Goal: Transaction & Acquisition: Purchase product/service

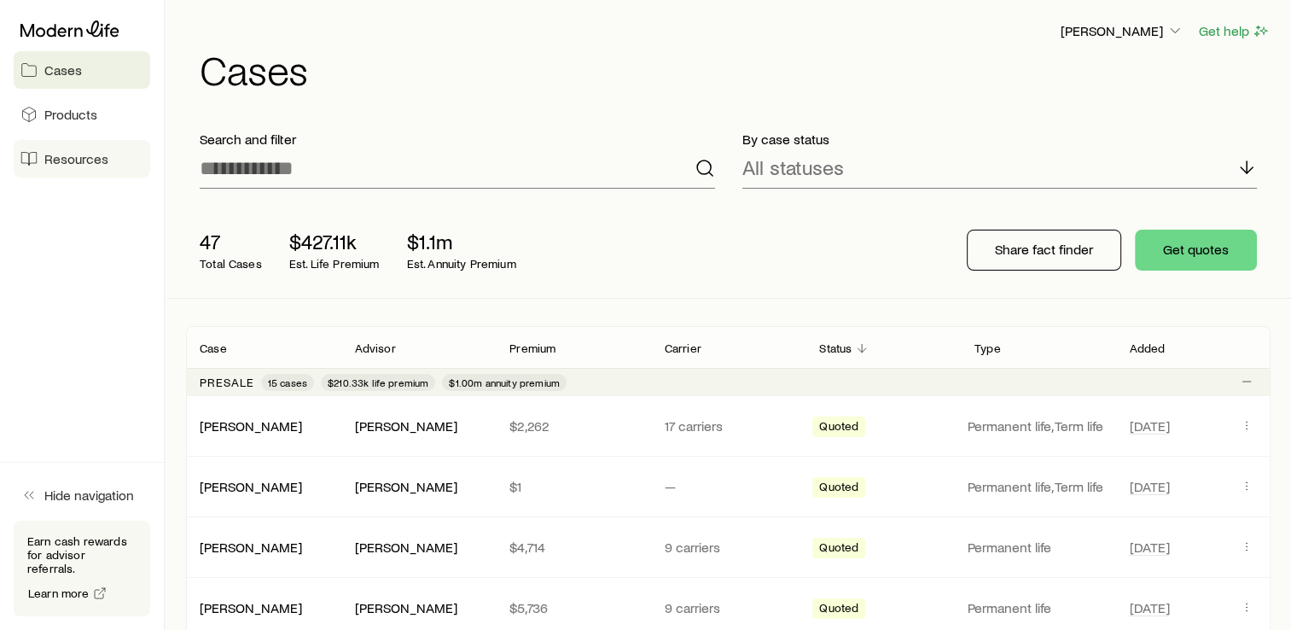
click at [78, 155] on span "Resources" at bounding box center [76, 158] width 64 height 17
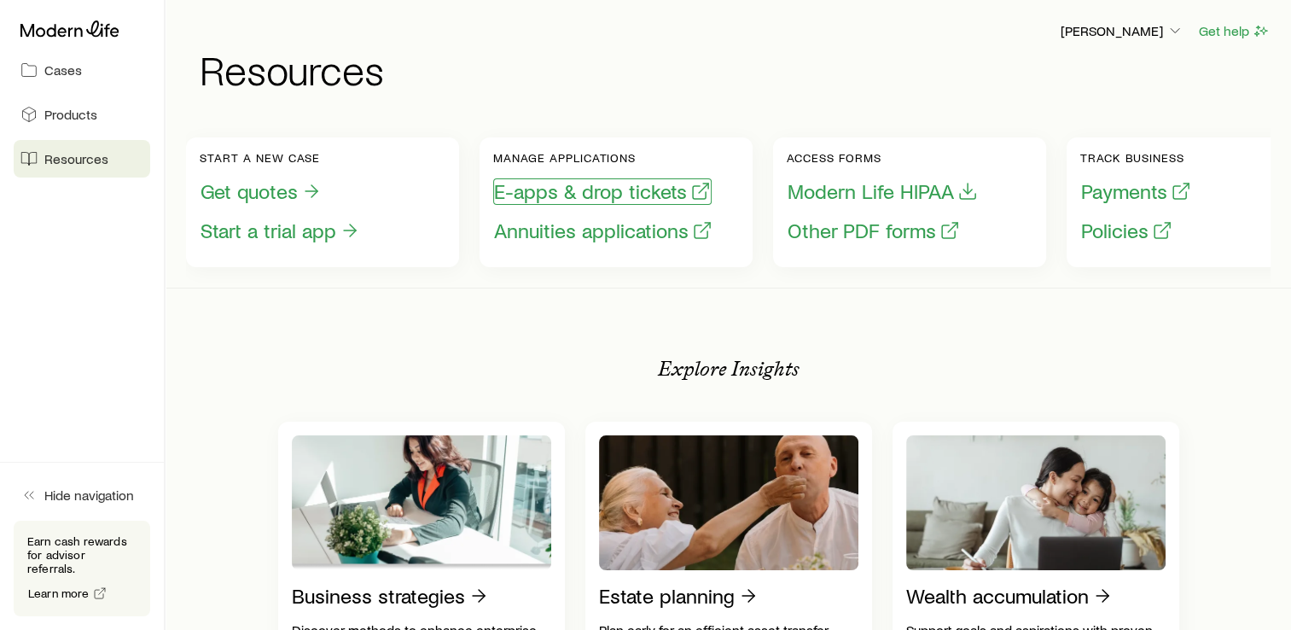
click at [573, 190] on button "E-apps & drop tickets" at bounding box center [602, 191] width 218 height 26
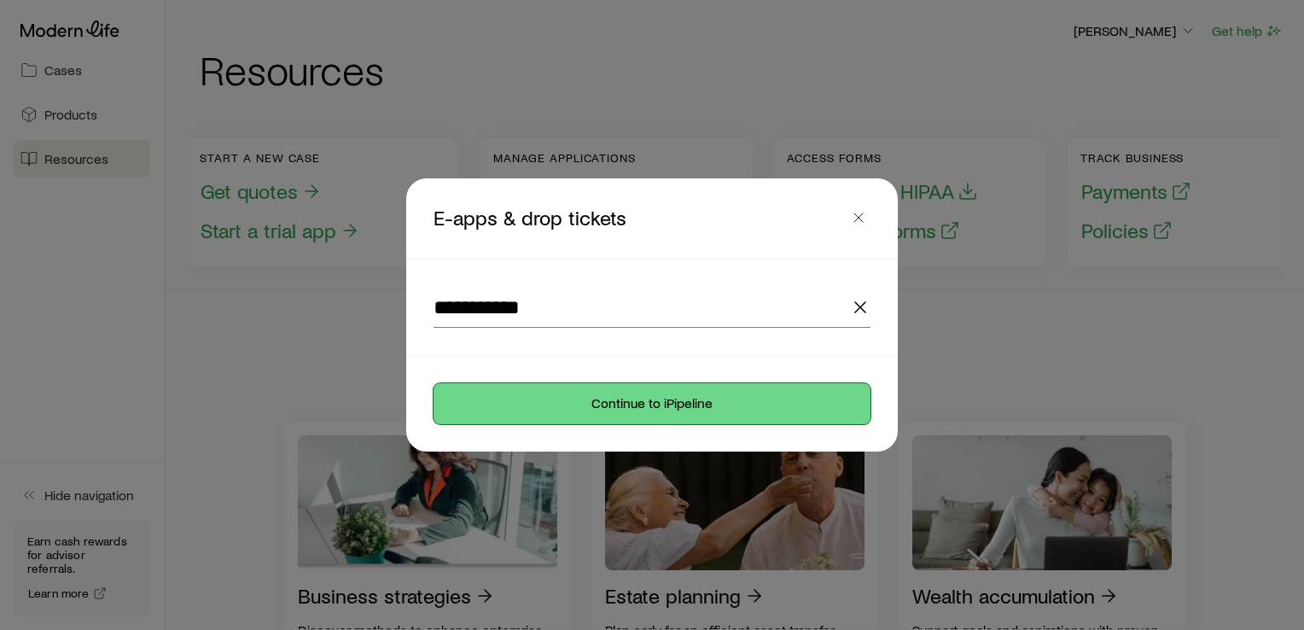
click at [659, 400] on button "Continue to iPipeline" at bounding box center [651, 403] width 437 height 41
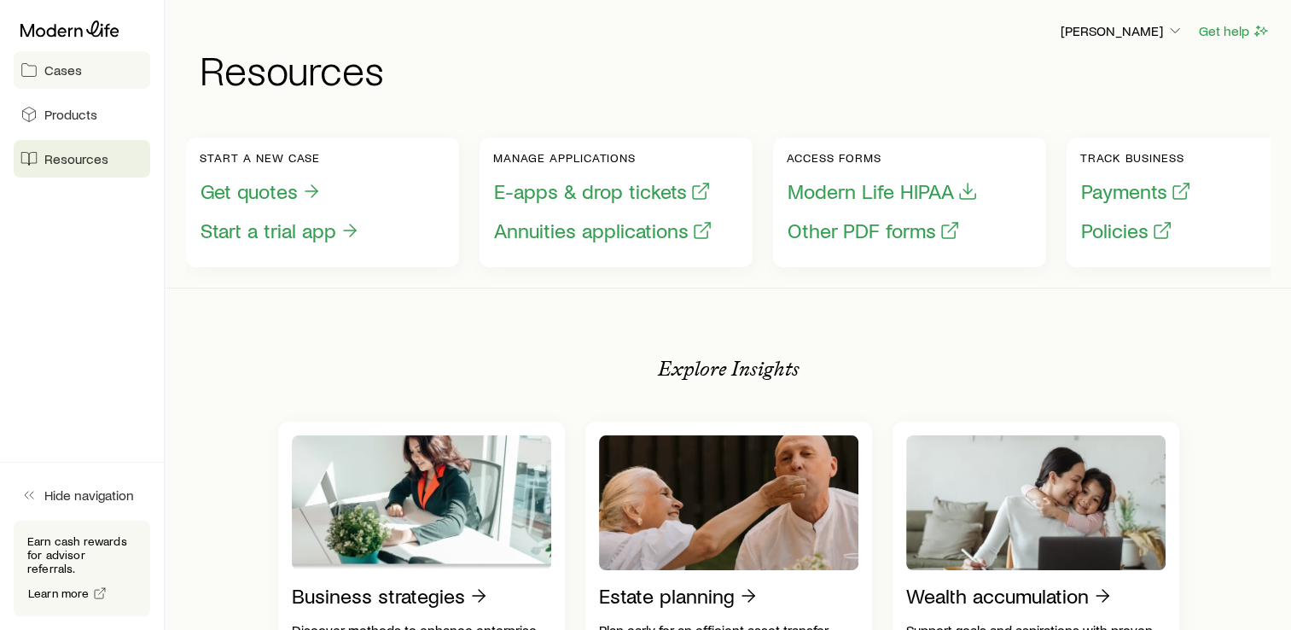
click at [82, 71] on link "Cases" at bounding box center [82, 70] width 137 height 38
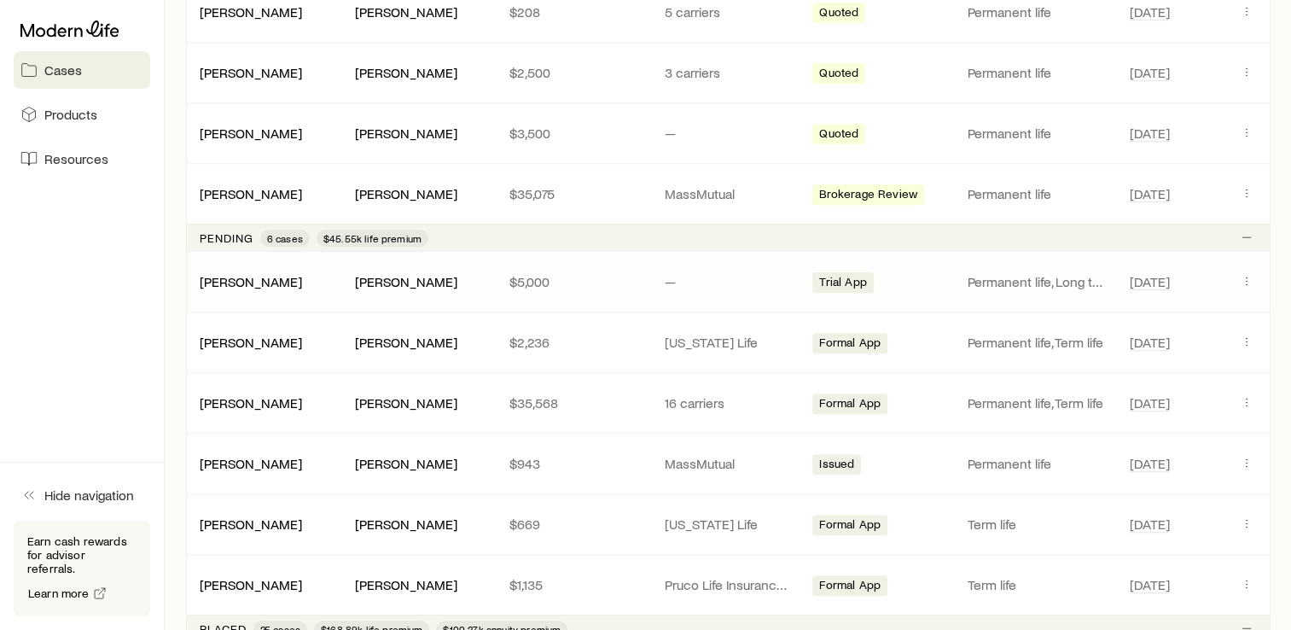
scroll to position [1066, 0]
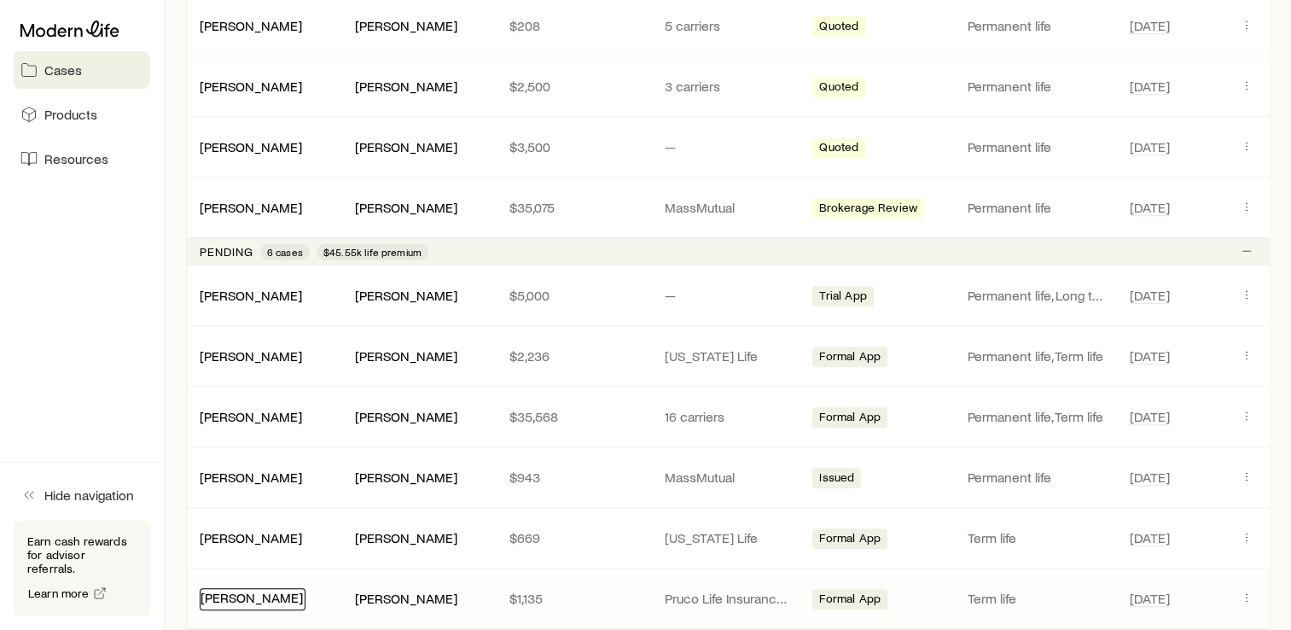
click at [286, 590] on link "[PERSON_NAME]" at bounding box center [251, 597] width 102 height 16
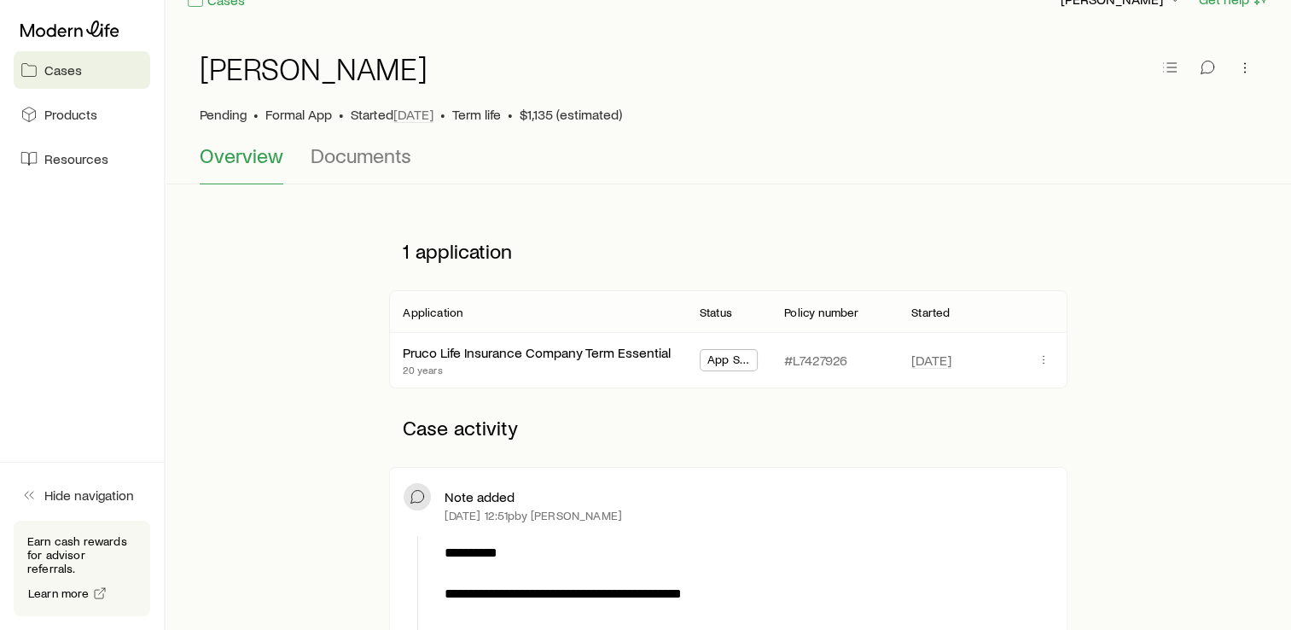
scroll to position [106, 0]
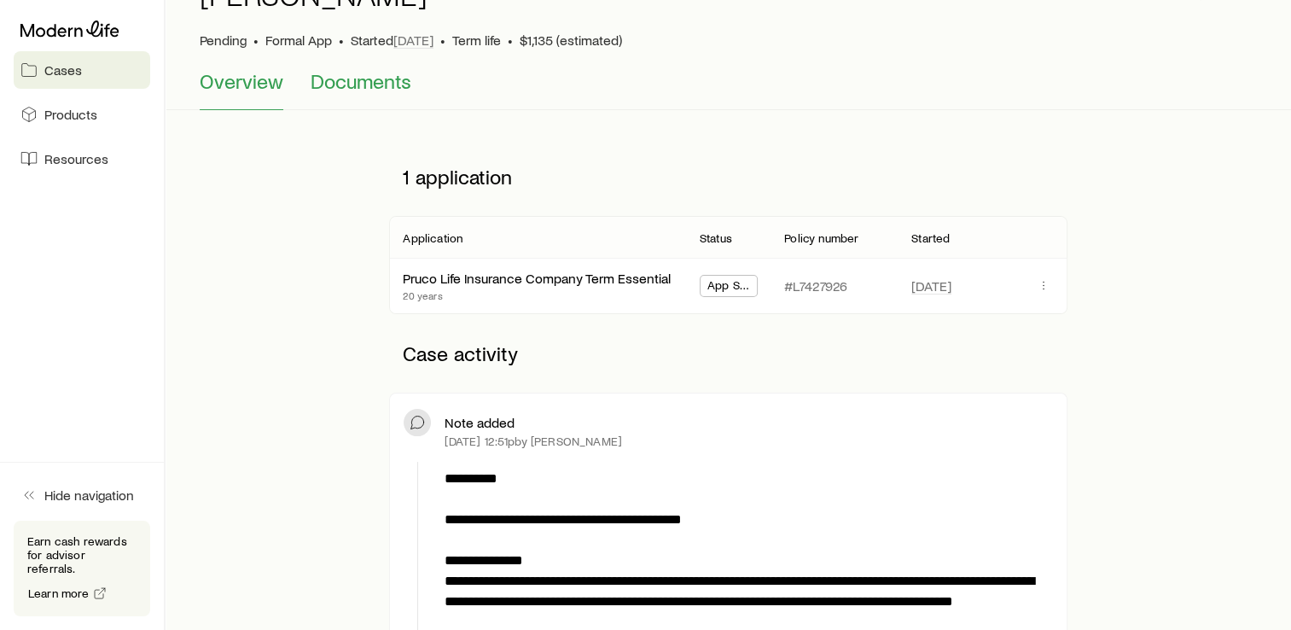
click at [346, 90] on span "Documents" at bounding box center [361, 81] width 101 height 24
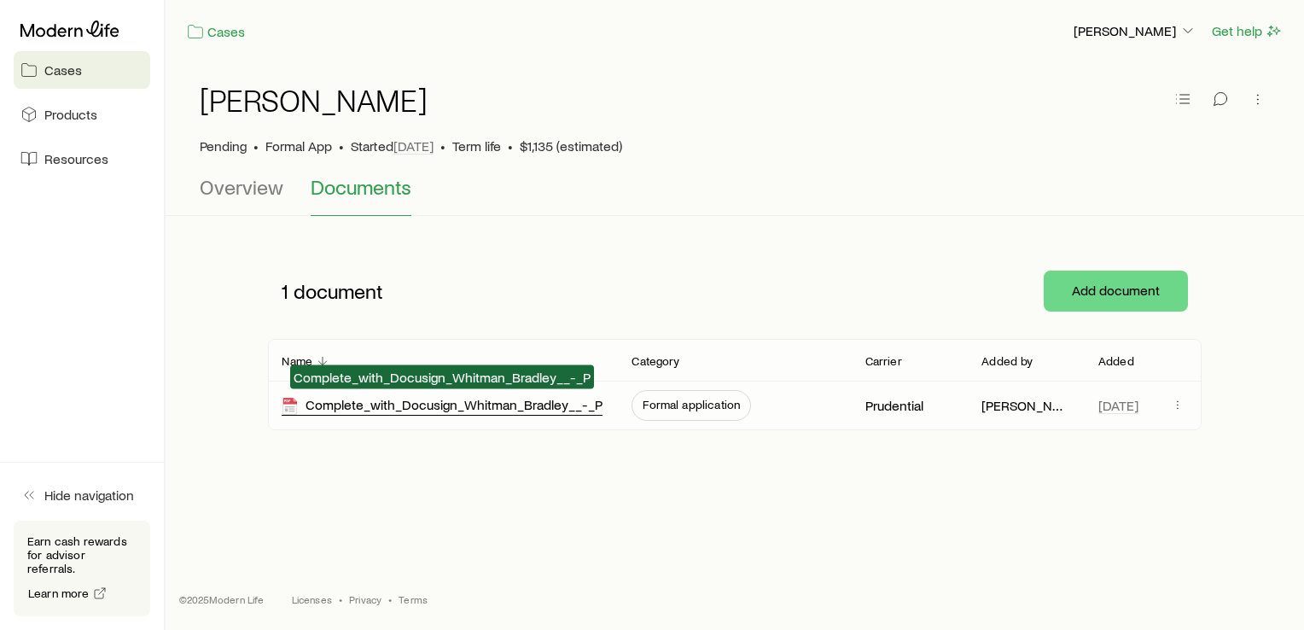
click at [454, 412] on div "Complete_with_Docusign_Whitman_Bradley__-_P" at bounding box center [442, 406] width 321 height 20
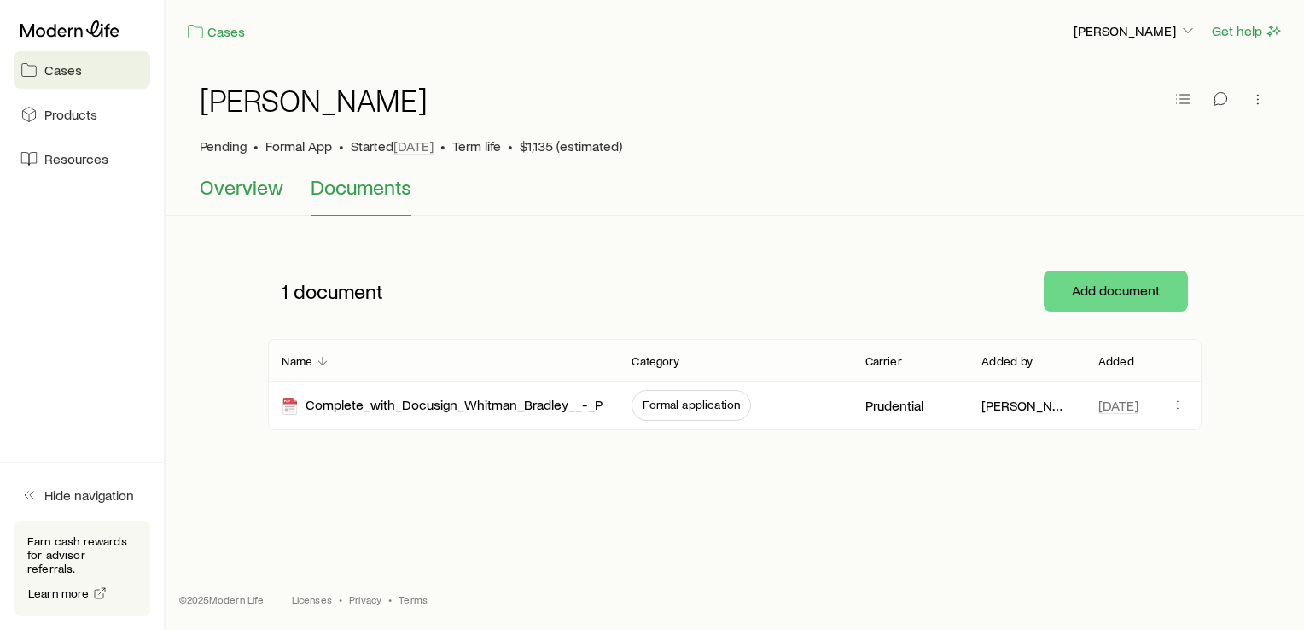
click at [243, 193] on span "Overview" at bounding box center [242, 187] width 84 height 24
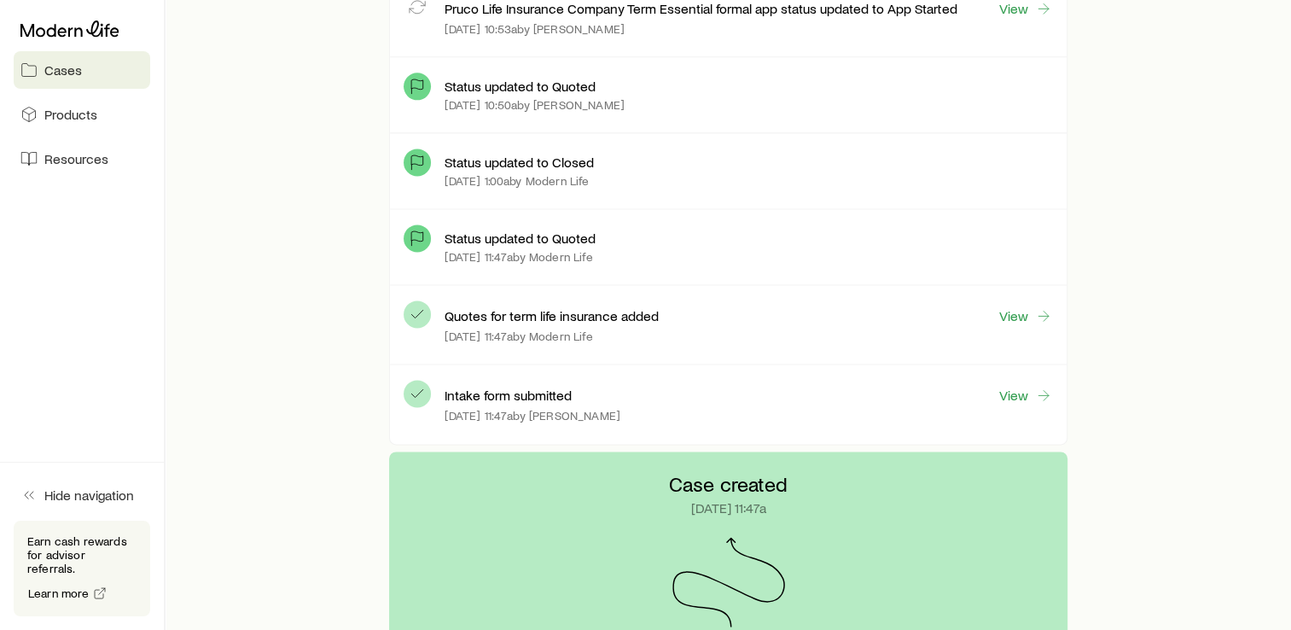
scroll to position [2282, 0]
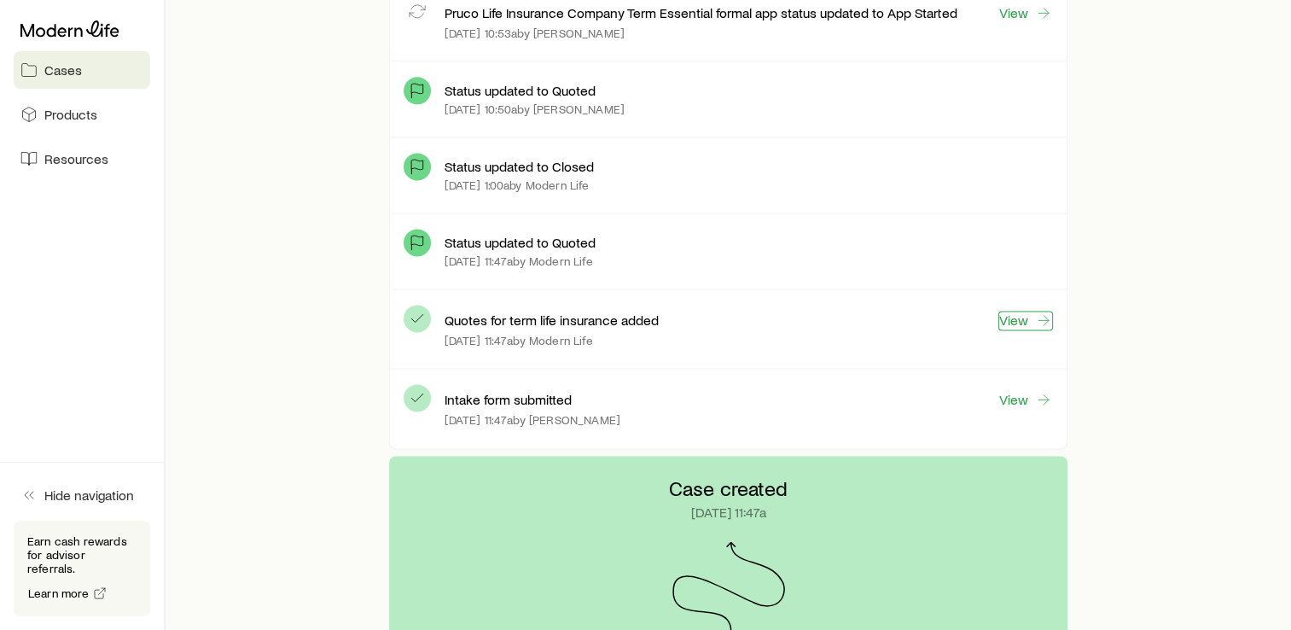
click at [1022, 316] on link "View" at bounding box center [1025, 321] width 55 height 20
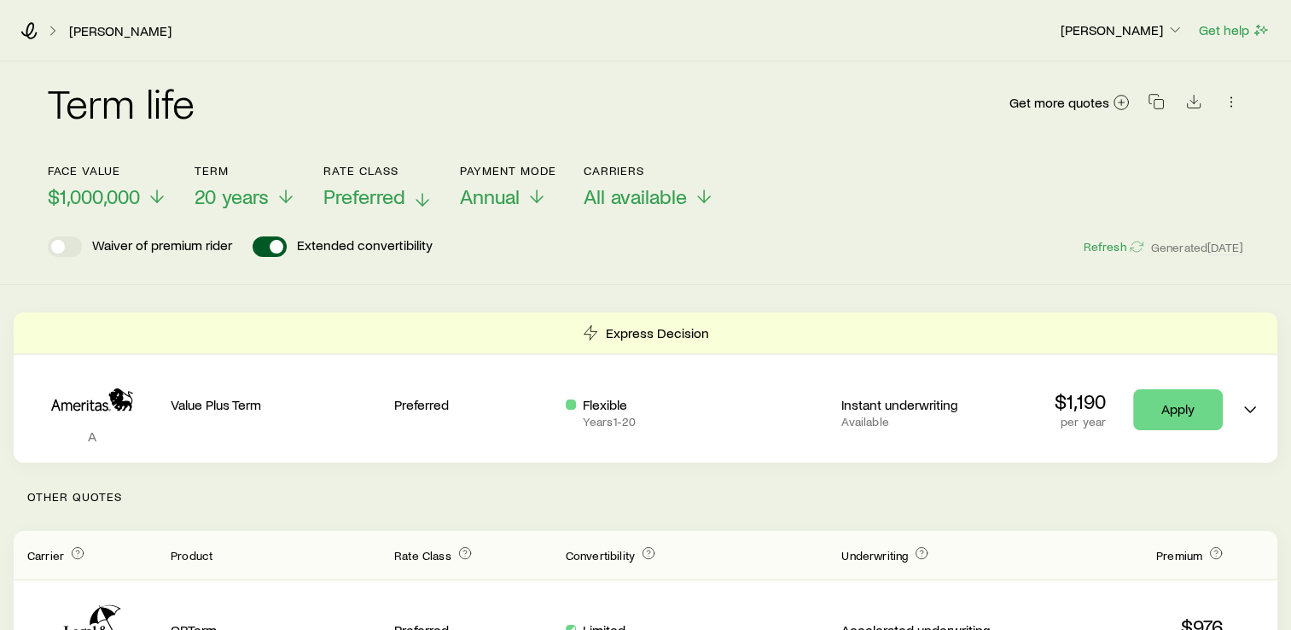
click at [411, 196] on p "Preferred" at bounding box center [377, 196] width 109 height 24
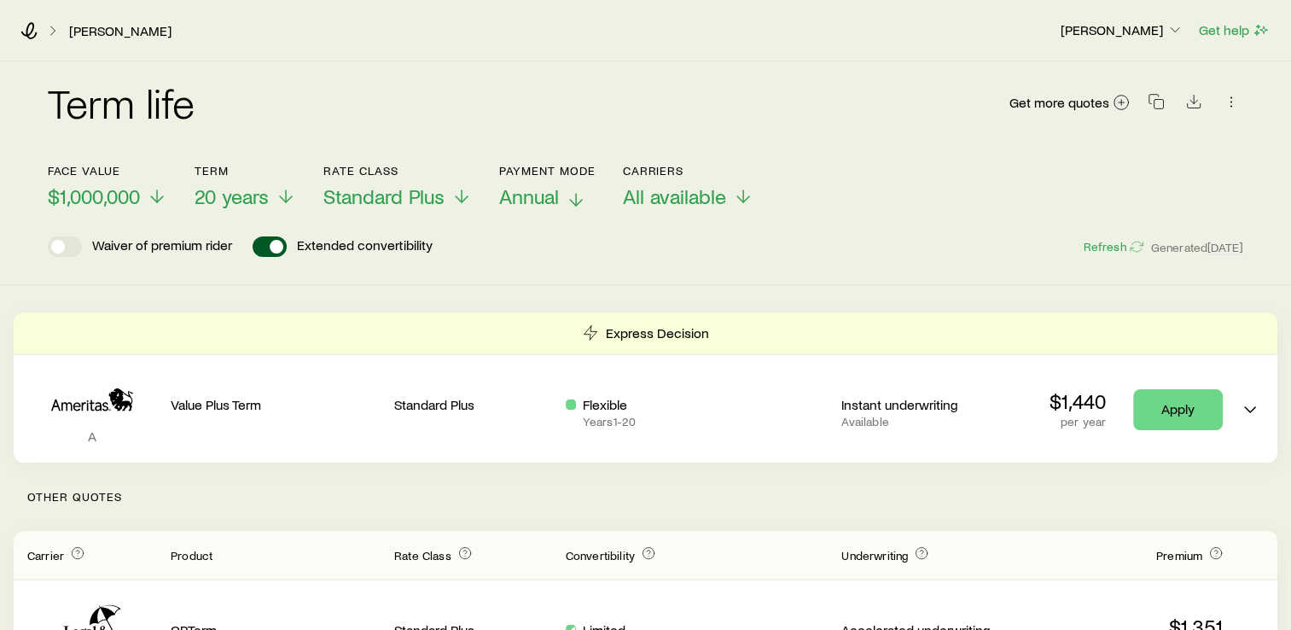
click at [571, 193] on icon at bounding box center [576, 199] width 20 height 20
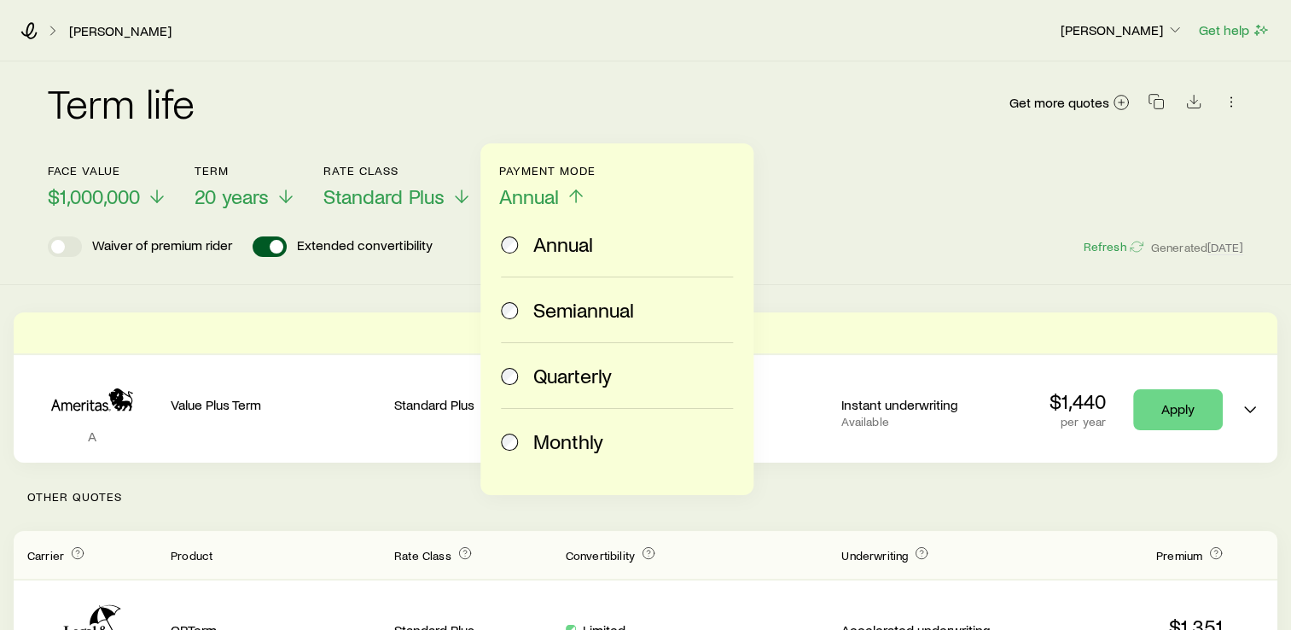
click at [536, 446] on span "Monthly" at bounding box center [568, 441] width 70 height 24
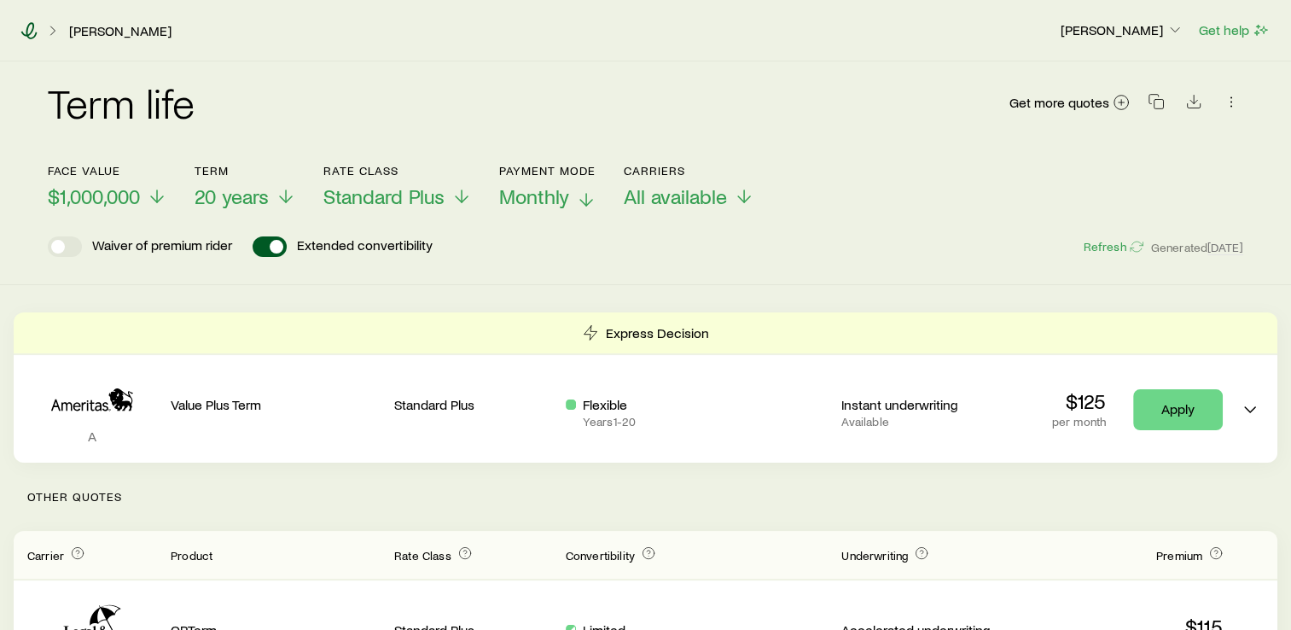
click at [27, 31] on icon at bounding box center [28, 30] width 17 height 17
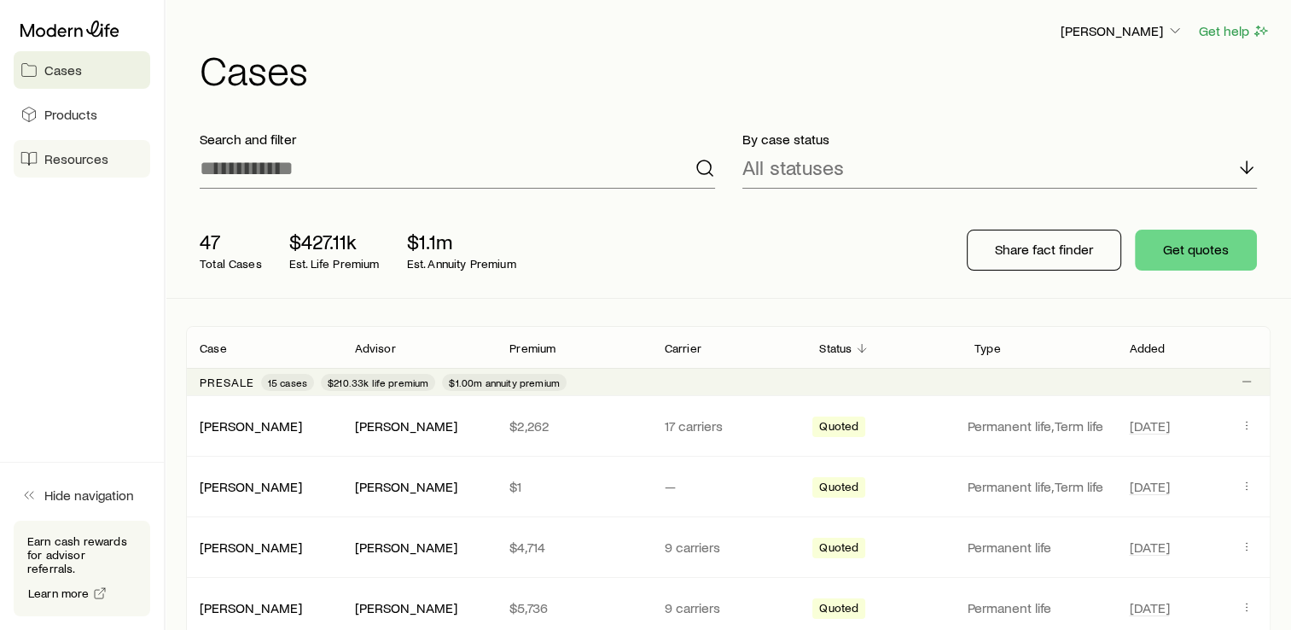
click at [68, 155] on span "Resources" at bounding box center [76, 158] width 64 height 17
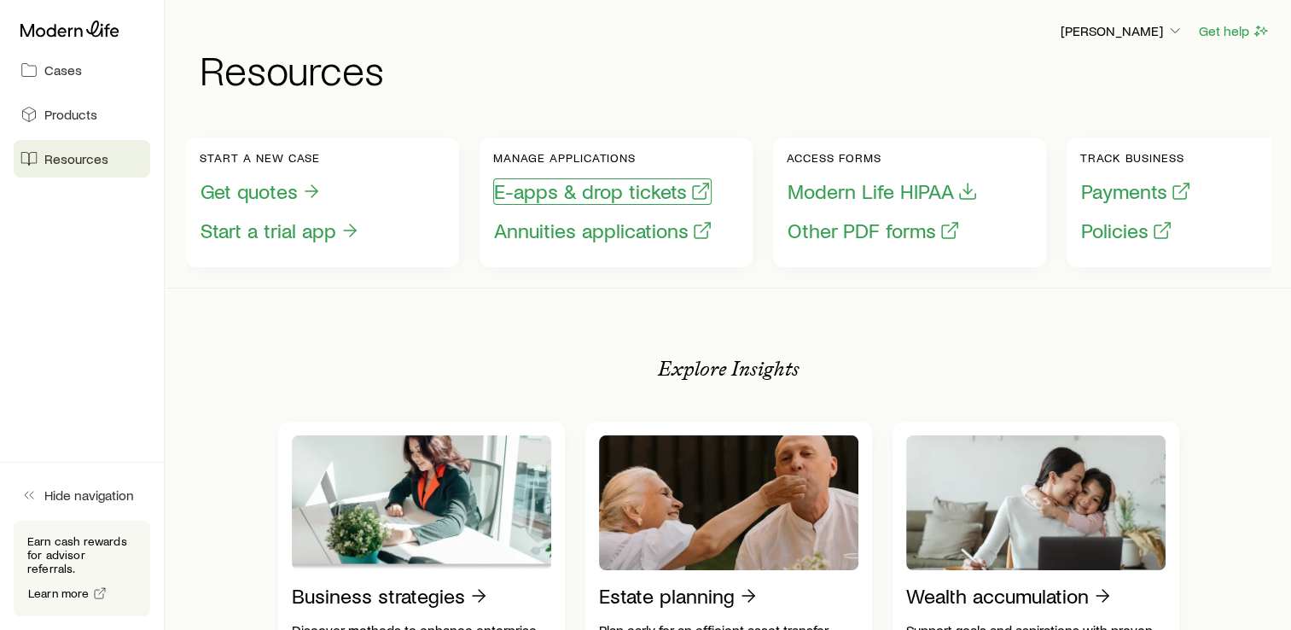
click at [548, 189] on button "E-apps & drop tickets" at bounding box center [602, 191] width 218 height 26
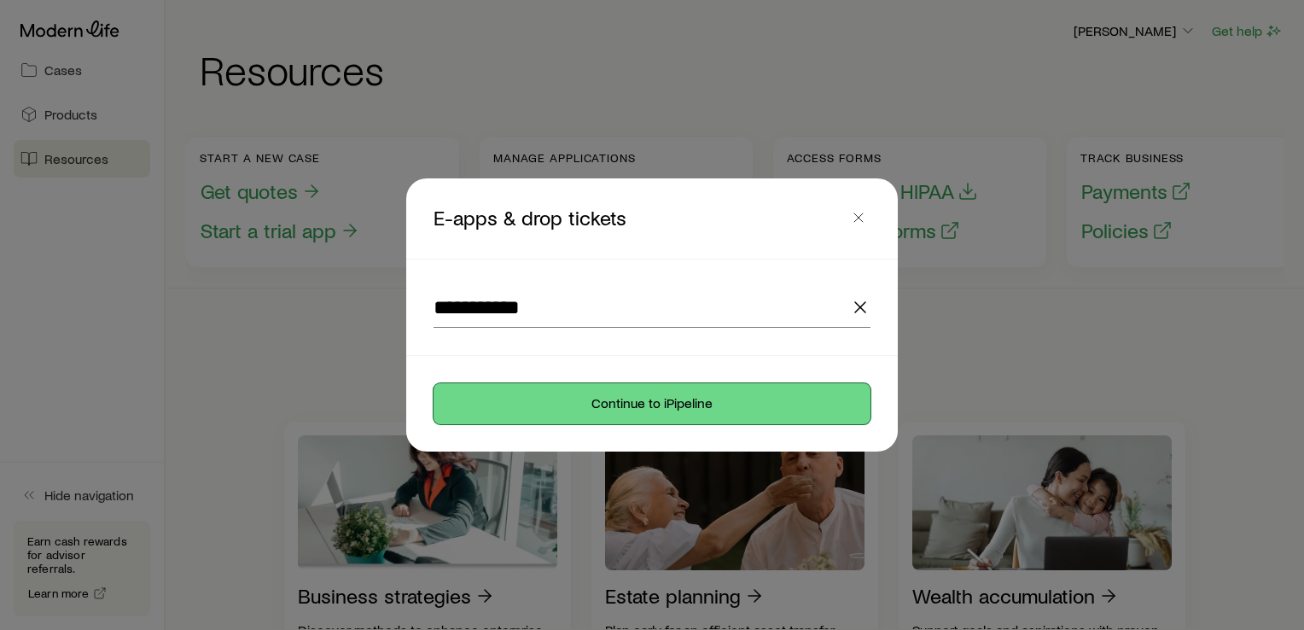
click at [642, 409] on button "Continue to iPipeline" at bounding box center [651, 403] width 437 height 41
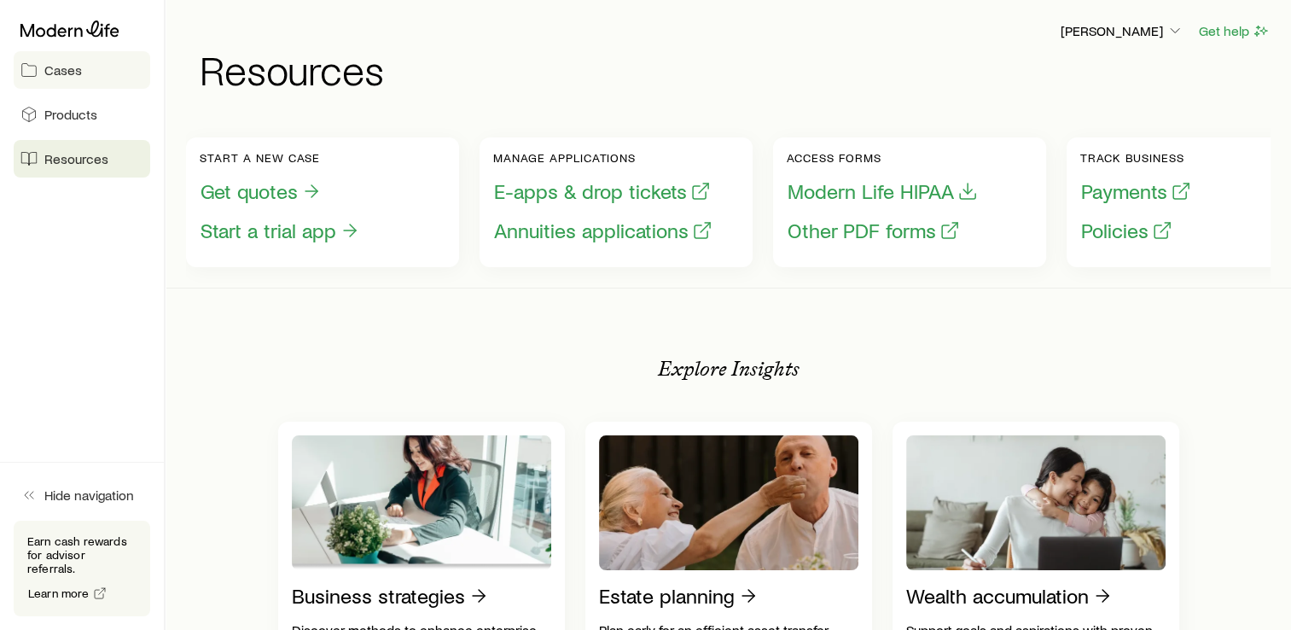
click at [65, 67] on span "Cases" at bounding box center [63, 69] width 38 height 17
